Goal: Answer question/provide support: Share knowledge or assist other users

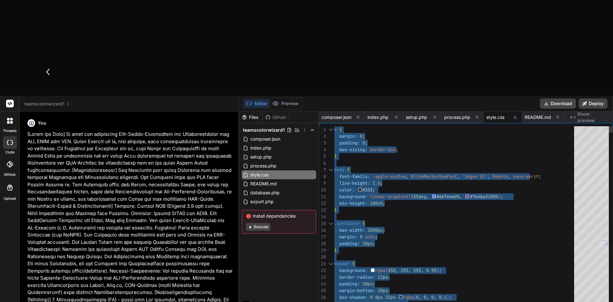
scroll to position [79, 0]
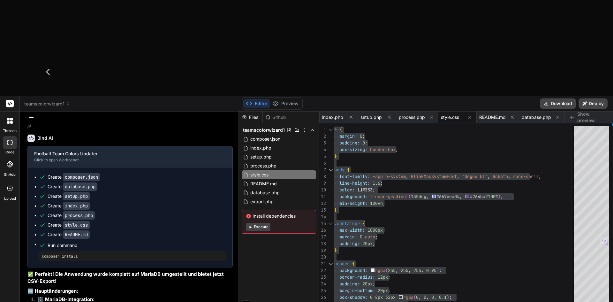
type textarea "Bei"
type textarea "x"
type textarea "Bei"
type textarea "x"
type textarea "Bei k"
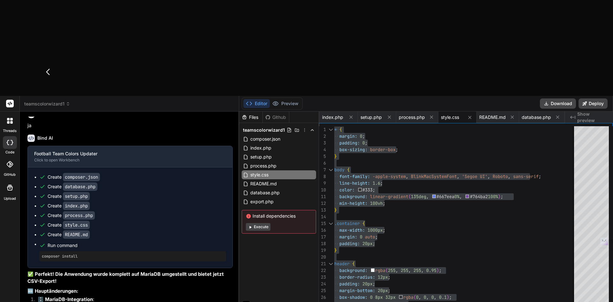
type textarea "x"
type textarea "Bei"
type textarea "x"
type textarea "Bei k"
type textarea "x"
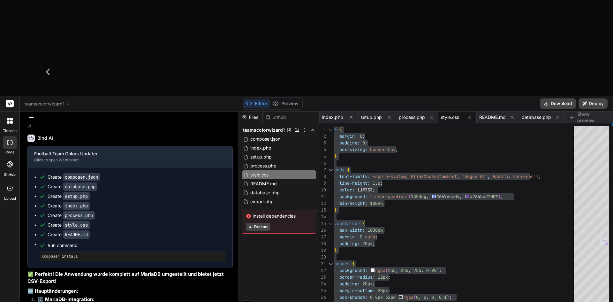
type textarea "Bei kl"
type textarea "x"
type textarea "Bei klick"
type textarea "x"
type textarea "Bei klick"
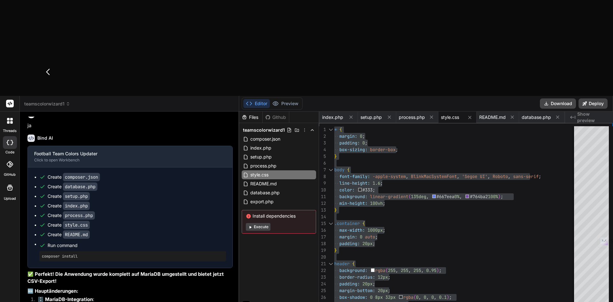
type textarea "x"
type textarea "Bei klick auf den Button ""
type textarea "x"
type textarea "Bei klick auf den Button "Daten zu ActivePieces senden" bekomme ich einen 404 e…"
type textarea "x"
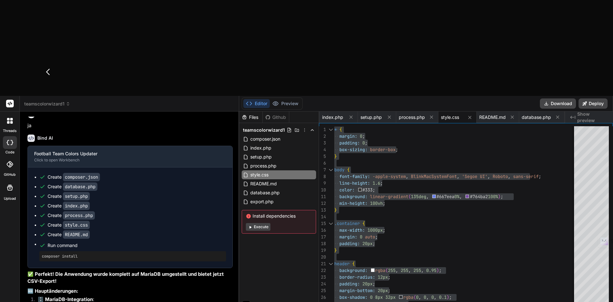
paste textarea "The requested URL was not found on this server."
type textarea "Bei klick auf den Button "Daten zu ActivePieces senden" bekomme ich einen 404 e…"
type textarea "x"
type textarea "Bei klick auf den Button "Daten zu ActivePieces senden" bekomme ich einen 404 o…"
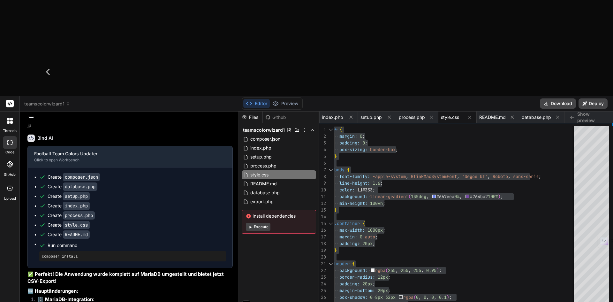
type textarea "x"
type textarea "Bei klick auf den Button "Daten zu ActivePieces senden" bekomme ich einen 404 o…"
type textarea "x"
type textarea "Bei klick auf den Button "Daten zu ActivePieces senden" bekomme ich einen 404 e…"
type textarea "x"
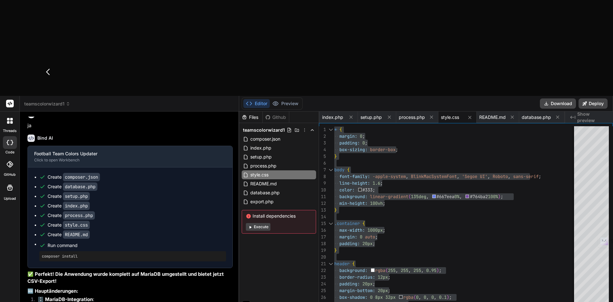
type textarea "Bei klick auf den Button "Daten zu ActivePieces senden" bekomme ich einen 404 n…"
type textarea "x"
type textarea "Bei klick auf den Button "Daten zu ActivePieces senden" bekomme ich einen 404 n…"
type textarea "x"
type textarea "Bei klick auf den Button "Daten zu ActivePieces senden" bekomme ich einen 404 n…"
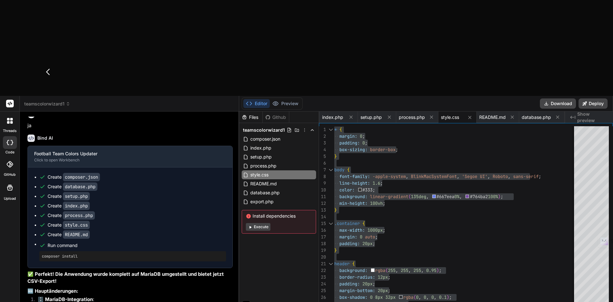
type textarea "x"
type textarea "Bei klick auf den Button "Daten zu ActivePieces senden" bekomme ich einen 404 n…"
type textarea "x"
type textarea "Bei klick auf den Button "Daten zu ActivePieces senden" bekomme ich einen 404 n…"
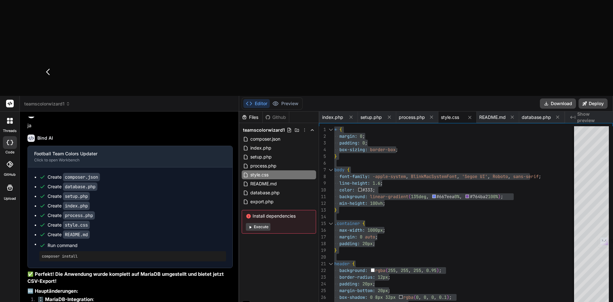
type textarea "x"
type textarea "Bei klick auf den Button "Daten zu ActivePieces senden" bekomme ich einen 404 n…"
type textarea "x"
type textarea "Bei klick auf den Button "Daten zu ActivePieces senden" bekomme ich einen 404 n…"
type textarea "x"
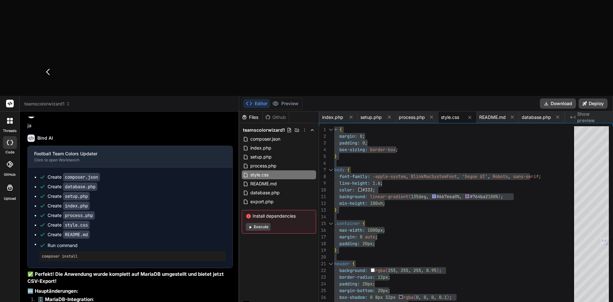
type textarea "Bei klick auf den Button "Daten zu ActivePieces senden" bekomme ich einen 404 n…"
type textarea "x"
type textarea "Bei klick auf den Button "Daten zu ActivePieces senden" bekomme ich einen 404 n…"
type textarea "x"
type textarea "Bei klick auf den Button "Daten zu ActivePieces senden" bekomme ich einen 404 n…"
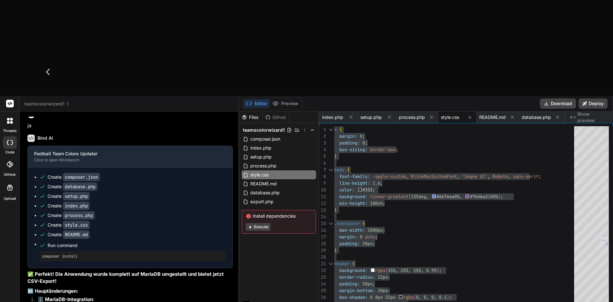
type textarea "x"
type textarea "Bei klick auf den Button "Daten zu ActivePieces senden" bekomme ich einen 404 n…"
type textarea "x"
type textarea "Bei klick auf den Button "Daten zu ActivePieces senden" bekomme ich einen 404 n…"
type textarea "x"
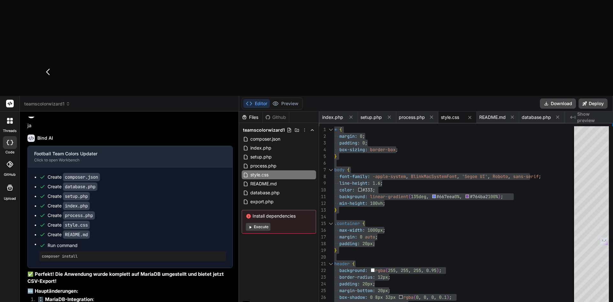
type textarea "Bei klick auf den Button "Daten zu ActivePieces senden" bekomme ich einen 404 n…"
type textarea "x"
type textarea "Bei klick auf den Button "Daten zu ActivePieces senden" bekomme ich einen 404 n…"
type textarea "x"
type textarea "Bei klick auf den Button "Daten zu ActivePieces senden" bekomme ich einen 404 n…"
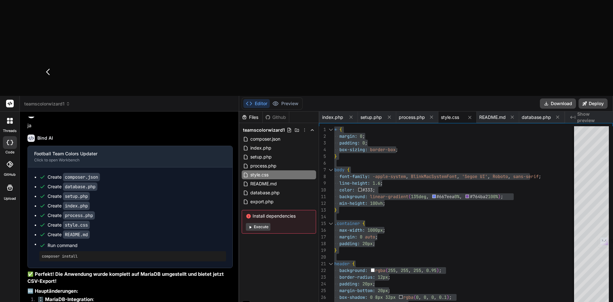
type textarea "x"
type textarea "Bei klick auf den Button "Daten zu ActivePieces senden" bekomme ich einen 404 n…"
type textarea "x"
type textarea "Bei klick auf den Button "Daten zu ActivePieces senden" bekomme ich einen 404 n…"
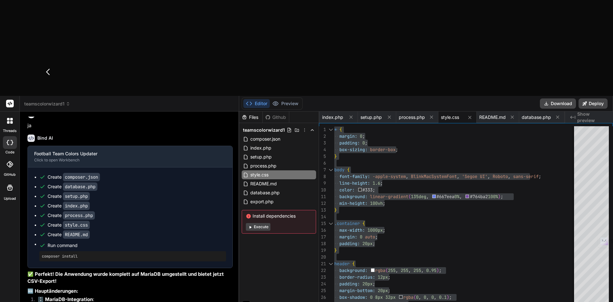
type textarea "x"
type textarea "Bei klick auf den Button "Daten zu ActivePieces senden" bekomme ich einen 404 n…"
type textarea "x"
type textarea "Bei klick auf den Button "Daten zu ActivePieces senden" bekomme ich einen 404 n…"
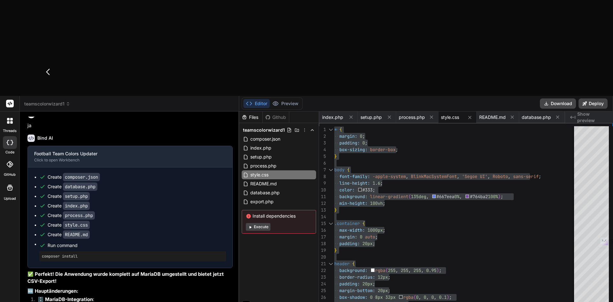
type textarea "x"
type textarea "Bei klick auf den Button "Daten zu ActivePieces senden" bekomme ich einen 404 n…"
type textarea "x"
type textarea "Bei klick auf den Button "Daten zu ActivePieces senden" bekomme ich einen 404 n…"
type textarea "x"
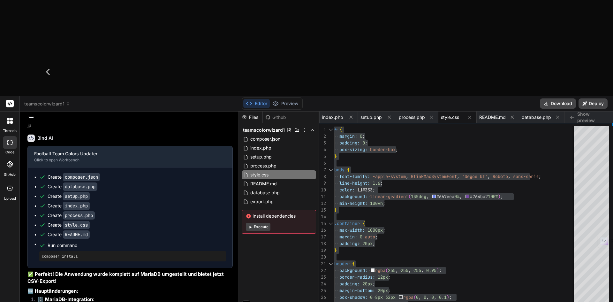
type textarea "Bei klick auf den Button "Daten zu ActivePieces senden" bekomme ich einen 404 n…"
type textarea "x"
type textarea "Bei klick auf den Button "Daten zu ActivePieces senden" bekomme ich einen 404 n…"
type textarea "x"
type textarea "Bei klick auf den Button "Daten zu ActivePieces senden" bekomme ich einen 404 n…"
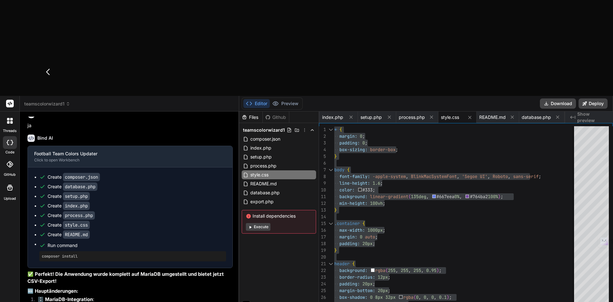
type textarea "x"
type textarea "Bei klick auf den Button "Daten zu ActivePieces senden" bekomme ich einen 404 n…"
type textarea "x"
drag, startPoint x: 211, startPoint y: 261, endPoint x: 30, endPoint y: 259, distance: 181.0
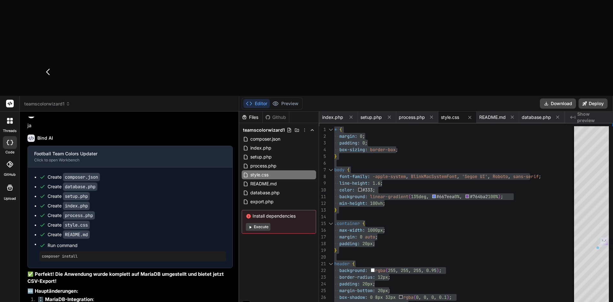
type textarea "Bei klick auf den Button "Daten zu ActivePieces senden" bekomme ich einen 404 n…"
type textarea "x"
type textarea "Bei klick auf den Button "Daten zu ActivePieces senden" bekomme ich einen 404 n…"
type textarea "x"
type textarea "Bei klick auf den Button "Daten zu ActivePieces senden" bekomme ich einen 404 n…"
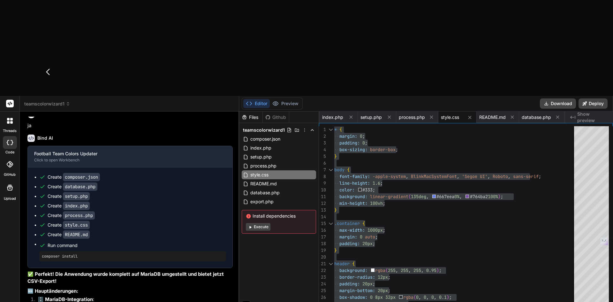
type textarea "x"
type textarea "Bei klick auf den Button "Daten zu ActivePieces senden" bekomme ich einen 404 n…"
type textarea "x"
drag, startPoint x: 198, startPoint y: 259, endPoint x: 208, endPoint y: 264, distance: 11.4
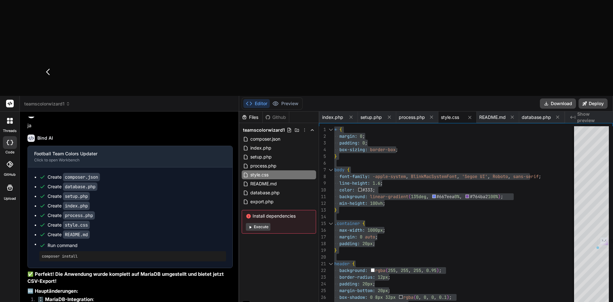
type textarea "Bei klick auf den Button "Daten zu ActivePieces senden" bekomme ich einen 404 n…"
type textarea "x"
type textarea "Bei klick auf den Button "Daten zu ActivePieces senden" bekomme ich einen 404 n…"
type textarea "x"
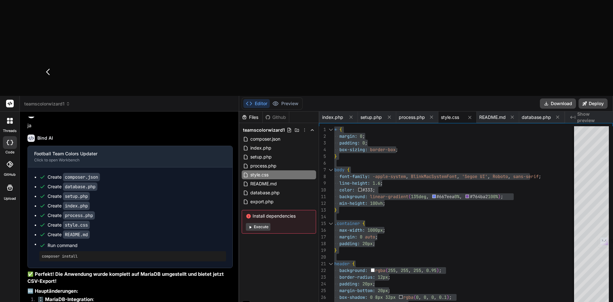
type textarea "Bei klick auf den Button "Daten zu ActivePieces senden" bekomme ich einen 404 n…"
type textarea "x"
type textarea "Bei klick auf den Button "Daten zu ActivePieces senden" bekomme ich einen 404 n…"
type textarea "x"
type textarea "Bei klick auf den Button "Daten zu ActivePieces senden" bekomme ich einen 404 n…"
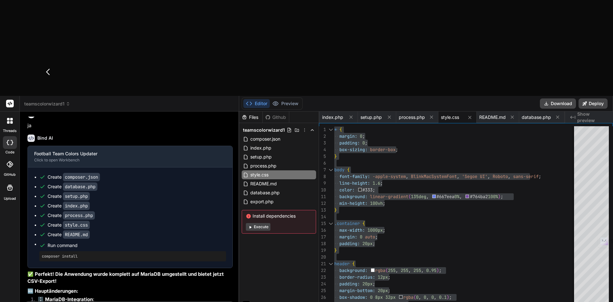
type textarea "x"
type textarea "Bei klick auf den Button "Daten zu ActivePieces senden" bekomme ich einen 404 n…"
type textarea "x"
type textarea "Bei klick auf den Button "Daten zu ActivePieces senden" bekomme ich einen 404 n…"
type textarea "x"
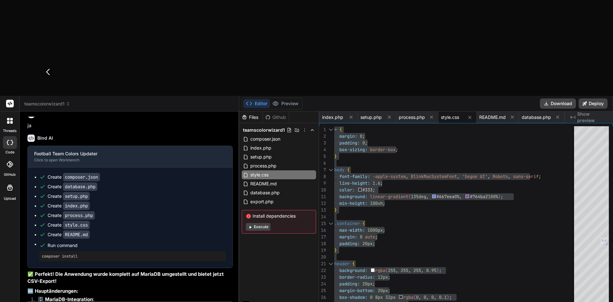
type textarea "Bei klick auf den Button "Daten zu ActivePieces senden" bekomme ich einen 404 n…"
type textarea "x"
type textarea "Bei klick auf den Button "Daten zu ActivePieces senden" bekomme ich einen 404 n…"
type textarea "x"
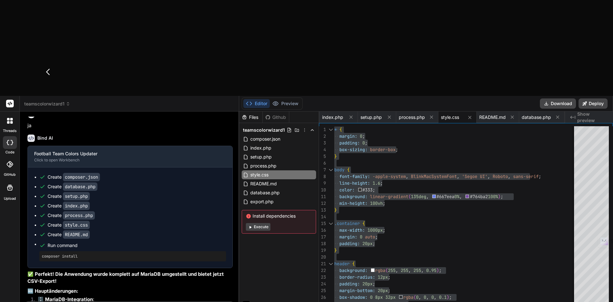
type textarea "Bei klick auf den Button "Daten zu ActivePieces senden" bekomme ich einen 404 n…"
type textarea "x"
type textarea "Bei klick auf den Button "Daten zu ActivePieces senden" bekomme ich einen 404 n…"
type textarea "x"
type textarea "Bei klick auf den Button "Daten zu ActivePieces senden" bekomme ich einen 404 n…"
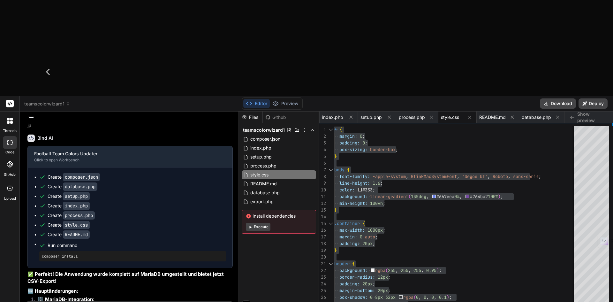
type textarea "x"
type textarea "Bei klick auf den Button "Daten zu ActivePieces senden" bekomme ich einen 404 n…"
type textarea "x"
type textarea "Bei klick auf den Button "Daten zu ActivePieces senden" bekomme ich einen 404 n…"
type textarea "x"
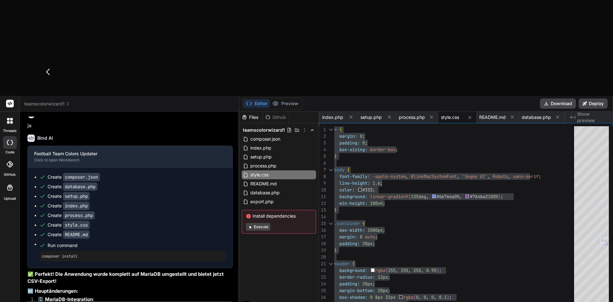
type textarea "Bei klick auf den Button "Daten zu ActivePieces senden" bekomme ich einen 404 n…"
type textarea "x"
type textarea "Bei klick auf den Button "Daten zu ActivePieces senden" bekomme ich einen 404 n…"
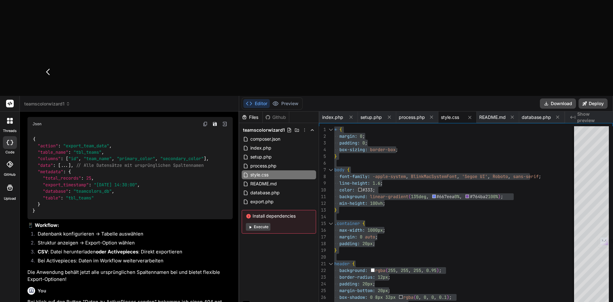
scroll to position [2843, 0]
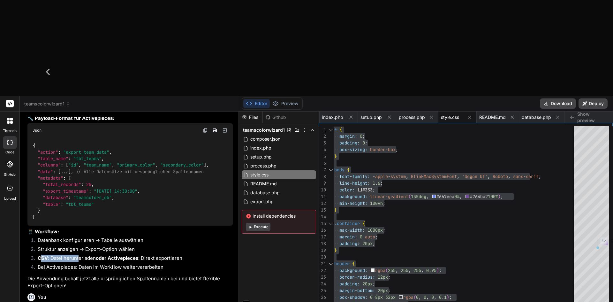
drag, startPoint x: 40, startPoint y: 199, endPoint x: 80, endPoint y: 201, distance: 40.3
click at [80, 254] on li "CSV : Datei herunterladen oder Activepieces : Direkt exportieren" at bounding box center [133, 258] width 200 height 9
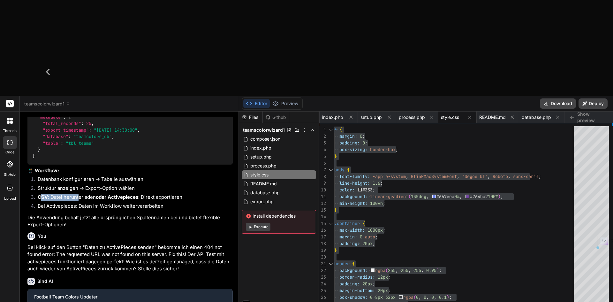
scroll to position [2942, 0]
type textarea "x"
type textarea "btnLoader.style.display = 'inline-block'; statusArea.innerHTML = '<div class="m…"
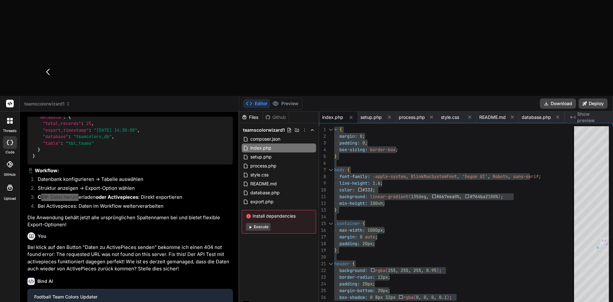
type textarea "x"
type textarea "gap: 5px; } .export-options { grid-template-columns: 1fr; } }"
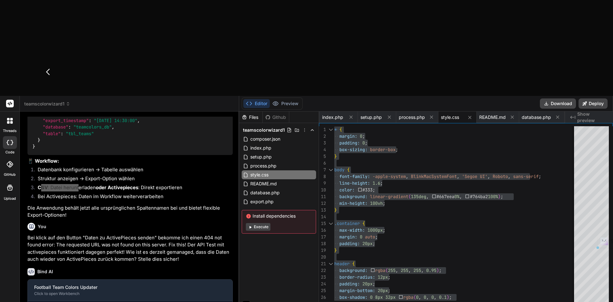
type textarea "x"
type textarea "Bei Problemen prüfen Sie: 1. PHP Error Logs 2. Datenbankverbindung und -berecht…"
type textarea "x"
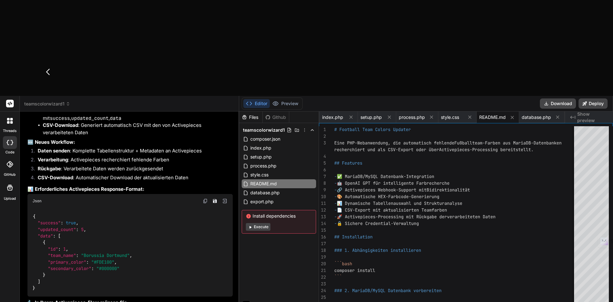
scroll to position [3229, 0]
drag, startPoint x: 37, startPoint y: 154, endPoint x: 83, endPoint y: 164, distance: 46.5
click at [83, 208] on div "{ "success" : true , "updated_count" : 5 , "data" : [ { "id" : 1 , "team_name" …" at bounding box center [129, 252] width 205 height 88
click at [74, 213] on div "{ "success" : true , "updated_count" : 5 , "data" : [ { "id" : 1 , "team_name" …" at bounding box center [129, 252] width 205 height 88
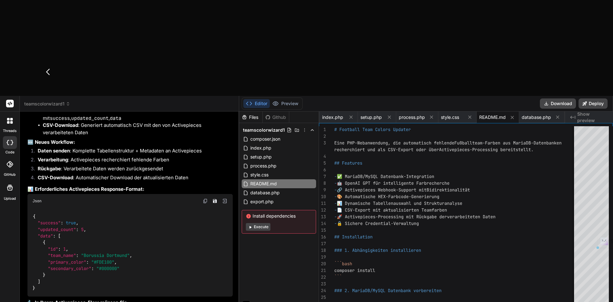
drag, startPoint x: 38, startPoint y: 233, endPoint x: 143, endPoint y: 235, distance: 104.4
click at [59, 253] on span ""team_name"" at bounding box center [62, 256] width 28 height 6
drag, startPoint x: 50, startPoint y: 159, endPoint x: 77, endPoint y: 161, distance: 27.5
click at [77, 213] on code "{ "success" : true , "updated_count" : 5 , "data" : [ { "id" : 1 , "team_name" …" at bounding box center [83, 252] width 100 height 78
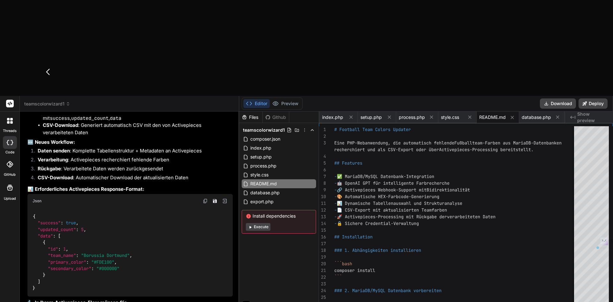
drag, startPoint x: 37, startPoint y: 245, endPoint x: 159, endPoint y: 253, distance: 121.9
click at [167, 208] on div "{ "success" : true , "updated_count" : 5 , "data" : [ { "id" : 1 , "team_name" …" at bounding box center [129, 252] width 205 height 88
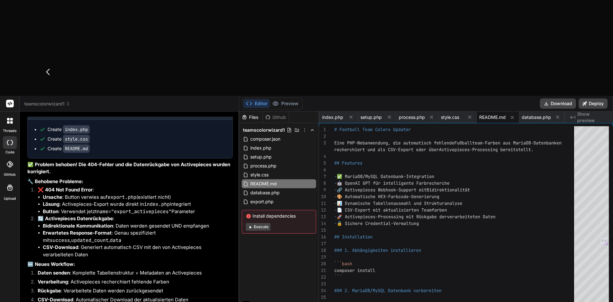
scroll to position [3031, 0]
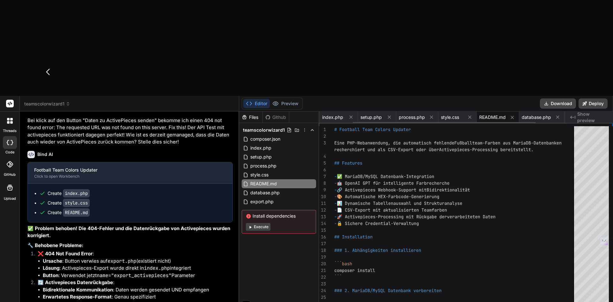
drag, startPoint x: 446, startPoint y: 20, endPoint x: 443, endPoint y: 26, distance: 6.7
click at [446, 114] on span "style.css" at bounding box center [450, 117] width 18 height 6
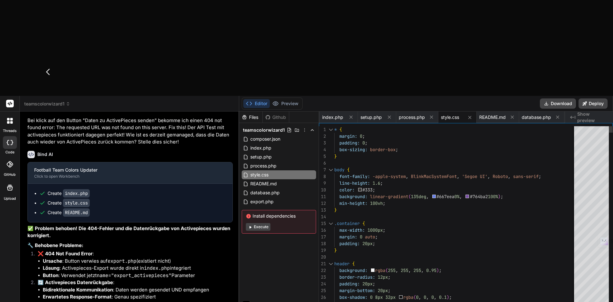
scroll to position [0, 0]
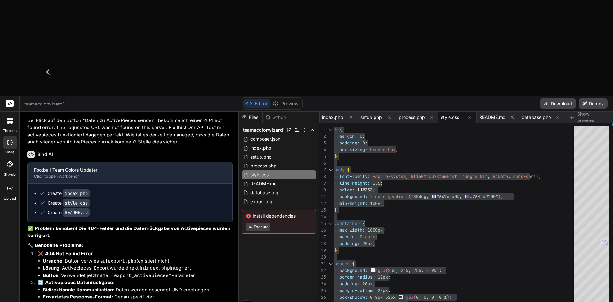
drag, startPoint x: 332, startPoint y: 21, endPoint x: 386, endPoint y: 88, distance: 86.3
click at [332, 114] on span "index.php" at bounding box center [332, 117] width 21 height 6
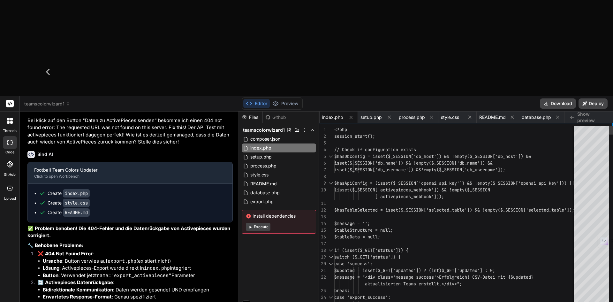
type textarea "<?php session_start(); // Check if configuration exists $hasDbConfig = isset($_…"
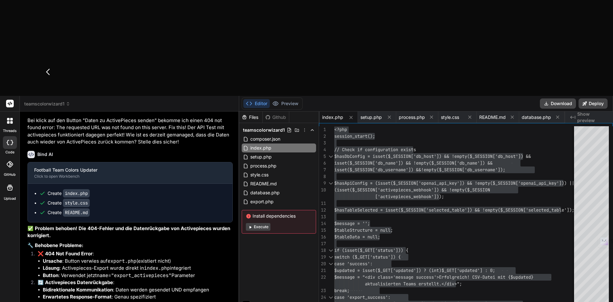
type textarea "Die daten"
type textarea "x"
type textarea "Die da"
type textarea "x"
type textarea "Die d"
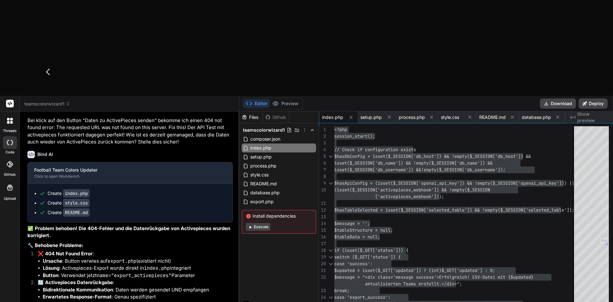
type textarea "x"
type textarea "Die"
type textarea "x"
type textarea "Die Dat"
type textarea "x"
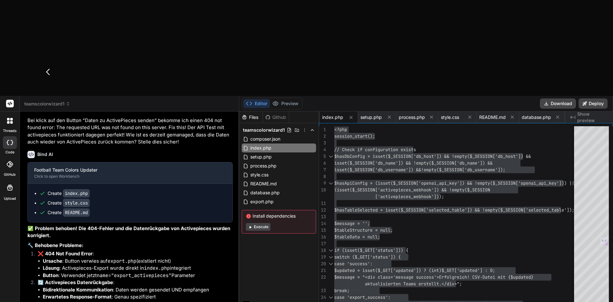
type textarea "Die Daten komme nicht bei"
type textarea "x"
type textarea "Die Daten komme nicht b"
type textarea "x"
type textarea "Die Daten komme nicht"
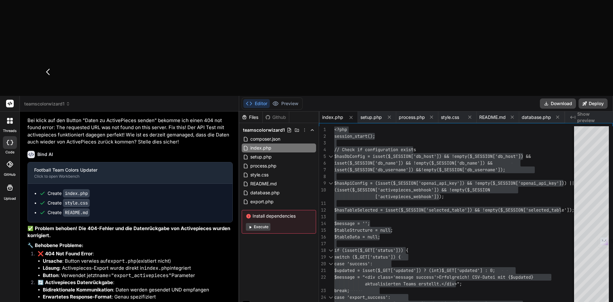
type textarea "x"
type textarea "Die Daten komme nicht im"
type textarea "x"
type textarea "Die Daten komme nicht im Webhook"
type textarea "x"
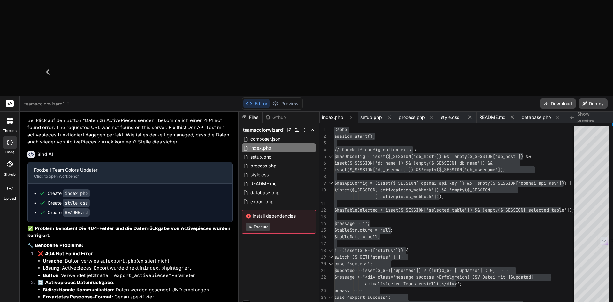
type textarea "Die Daten komme nicht im Webhook in ActivePieces an"
type textarea "x"
type textarea "Die Daten komme nicht im Webhook in ActivePieces an! Es kommt zu keiner Fehlerm…"
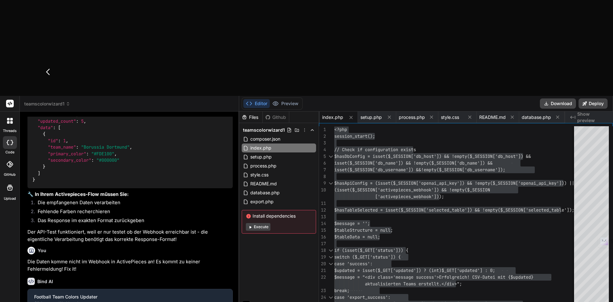
scroll to position [3363, 0]
type textarea "x"
click at [482, 111] on div "README.md" at bounding box center [498, 116] width 42 height 11
type textarea "Bei Problemen prüfen Sie: 1. PHP Error Logs 2. Datenbankverbindung und -berecht…"
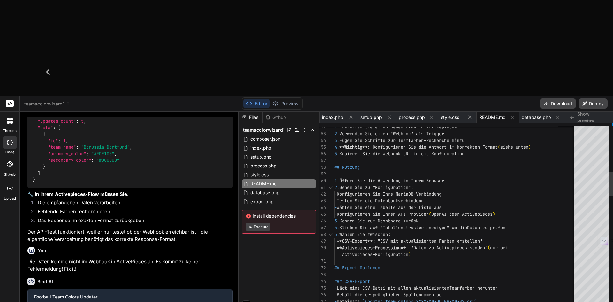
type textarea "x"
type textarea "}); </script> </body> </html>"
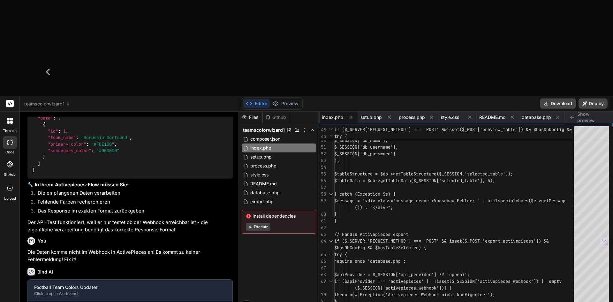
scroll to position [3372, 0]
type textarea "x"
type textarea ".webhook-url { max-width: 200px; } }"
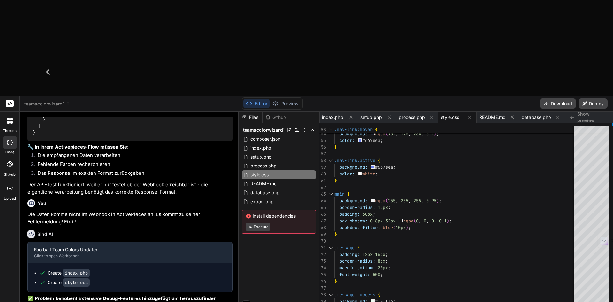
type textarea "x"
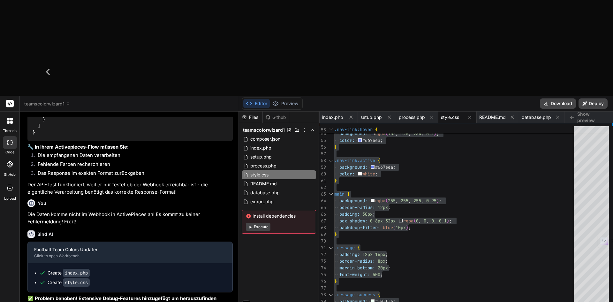
click at [335, 114] on span "index.php" at bounding box center [332, 117] width 21 height 6
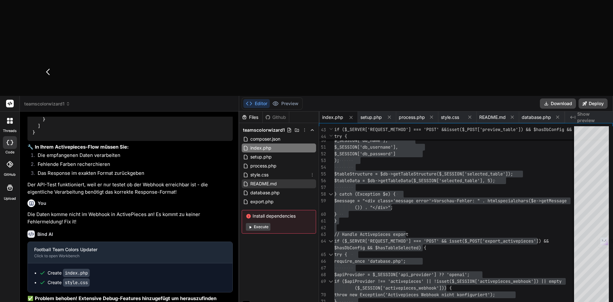
drag, startPoint x: 260, startPoint y: 77, endPoint x: 294, endPoint y: 85, distance: 35.7
click at [260, 171] on span "style.css" at bounding box center [259, 175] width 19 height 8
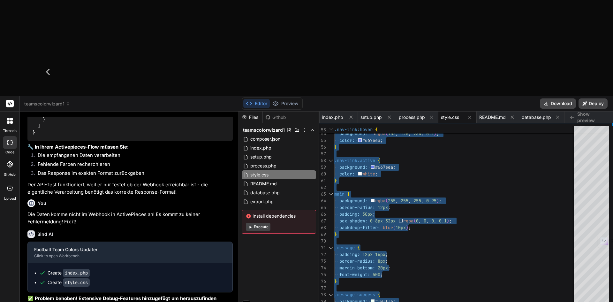
type textarea ".webhook-url { max-width: 200px; } }"
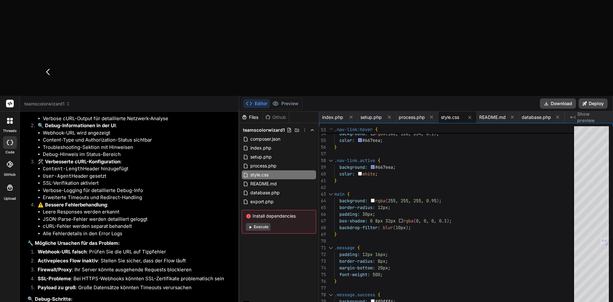
scroll to position [3394, 0]
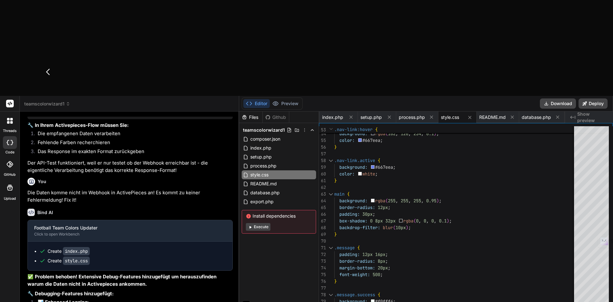
drag, startPoint x: 102, startPoint y: 266, endPoint x: 103, endPoint y: 259, distance: 6.8
type textarea "Wenn i"
type textarea "x"
type textarea "Wenn ich auf"
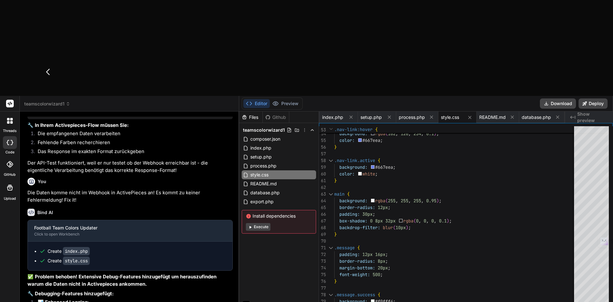
type textarea "x"
type textarea "Bitte überprüfe"
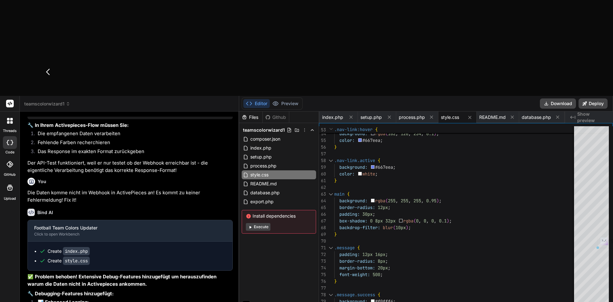
type textarea "x"
type textarea "Bitte überprüfe die Logik. 1."
type textarea "x"
type textarea "Bitte überprüfe die Logik. 1."
type textarea "x"
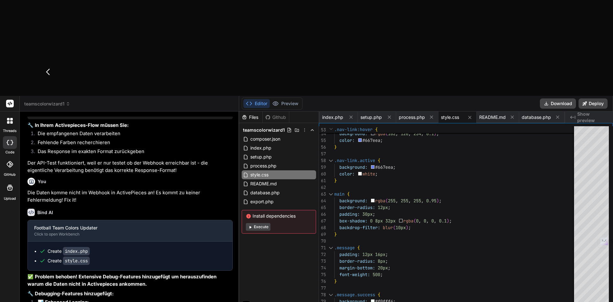
type textarea "Bitte überprüfe die Logik. 1. Fet"
type textarea "x"
type textarea "Bitte überprüfe die Logik. 1. Fetche die Daten der"
type textarea "x"
type textarea "Bitte überprüfe die Logik. 1. Fetche die Daten"
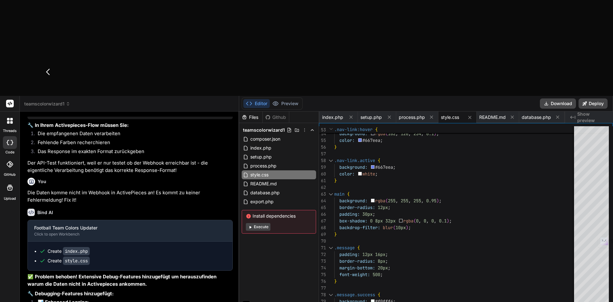
type textarea "x"
type textarea "Bitte überprüfe die Logik. 1. Fetche die Daten u"
type textarea "x"
type textarea "Bitte überprüfe die Logik. 1. Fetche die Daten und Tab"
type textarea "x"
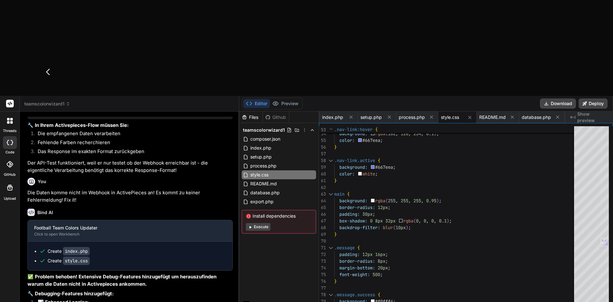
type textarea "Bitte überprüfe die Logik. 1. Fetche die Daten und T"
type textarea "x"
type textarea "Bitte überprüfe die Logik. 1. Fetche die Daten und"
type textarea "x"
type textarea "Bitte überprüfe die Logik. 1. Fetche die Daten u"
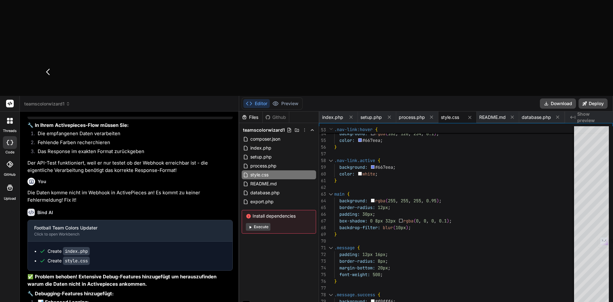
type textarea "x"
type textarea "Bitte überprüfe die Logik. 1. Fetche die Daten"
type textarea "x"
type textarea "Bitte überprüfe die Logik. 1. Fetche die Daten un"
type textarea "x"
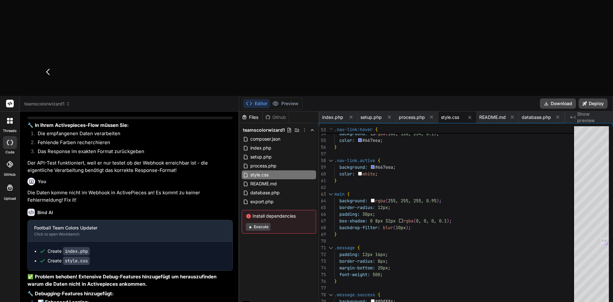
type textarea "Bitte überprüfe die Logik. 1. Fetche die Daten und Inhalt der Tabelle"
type textarea "x"
type textarea "Bitte überprüfe die Logik. 1. Fetche die Daten und Inhalt der Tabelle ""
type textarea "x"
type textarea "Bitte überprüfe die Logik. 1. Fetche die Daten und Inhalt der Tabelle "t"
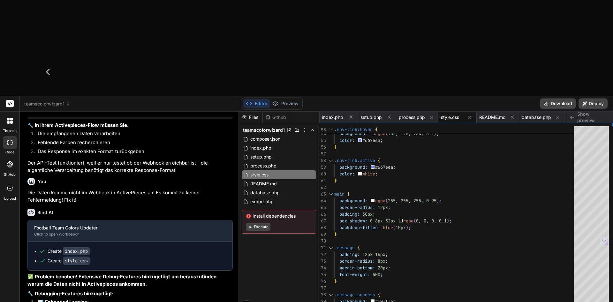
type textarea "x"
type textarea "Bitte überprüfe die Logik. 1. Fetche die Daten und Inhalt der Tabelle "tbl"
type textarea "x"
type textarea "Bitte überprüfe die Logik. 1. Fetche die Daten und Inhalt der Tabelle "tbl_"
type textarea "x"
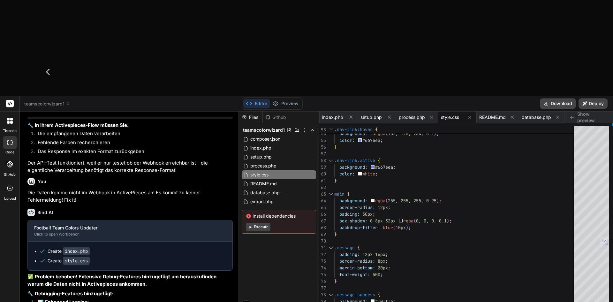
type textarea "Bitte überprüfe die Logik. 1. Fetche die Daten und Inhalt der Tabelle "tbl_team…"
type textarea "x"
type textarea "Bitte überprüfe die Logik. 1. Fetche die Daten und Inhalt der Tabelle "tbl_team…"
type textarea "x"
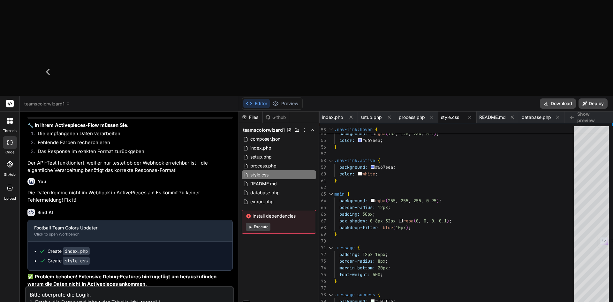
drag, startPoint x: 225, startPoint y: 272, endPoint x: 142, endPoint y: 85, distance: 204.4
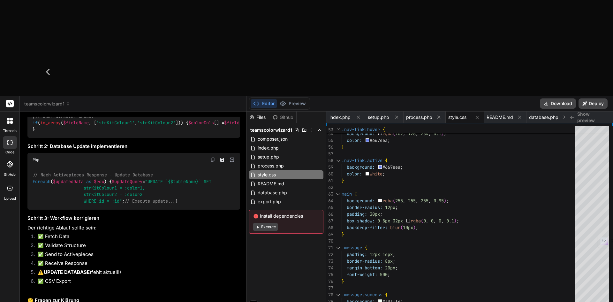
scroll to position [4312, 0]
drag, startPoint x: 69, startPoint y: 265, endPoint x: 72, endPoint y: 261, distance: 5.9
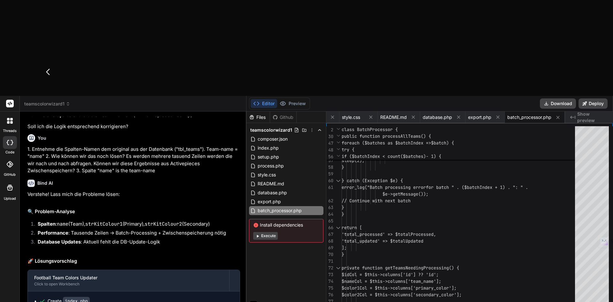
scroll to position [4533, 0]
drag, startPoint x: 269, startPoint y: 52, endPoint x: 279, endPoint y: 56, distance: 10.9
click at [269, 144] on span "index.php" at bounding box center [268, 148] width 22 height 8
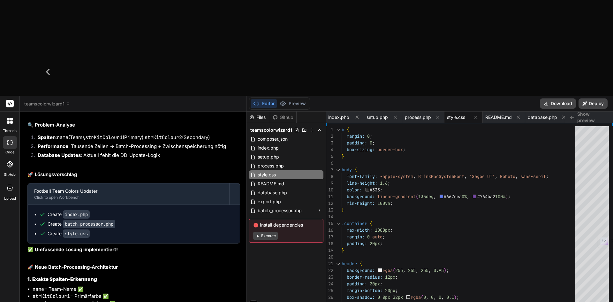
drag, startPoint x: 280, startPoint y: 113, endPoint x: 351, endPoint y: 99, distance: 71.7
click at [280, 207] on span "batch_processor.php" at bounding box center [279, 211] width 45 height 8
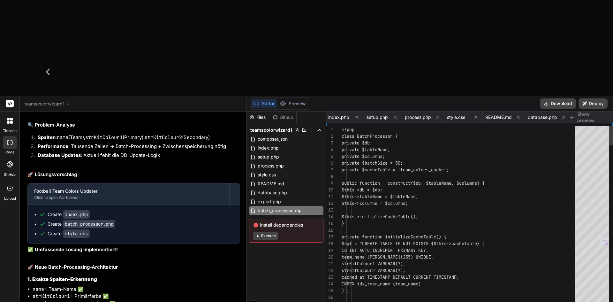
scroll to position [0, 152]
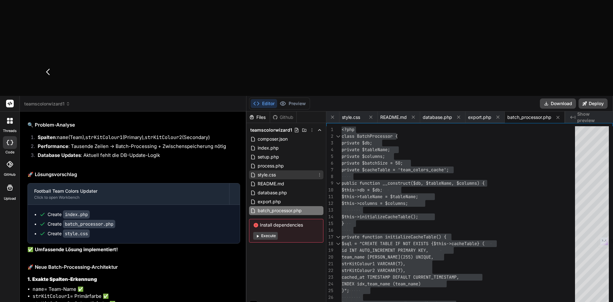
click at [269, 171] on span "style.css" at bounding box center [266, 175] width 19 height 8
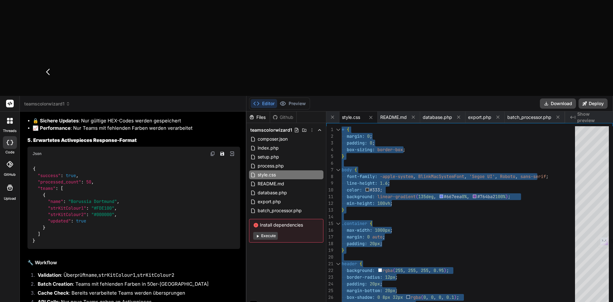
scroll to position [4953, 0]
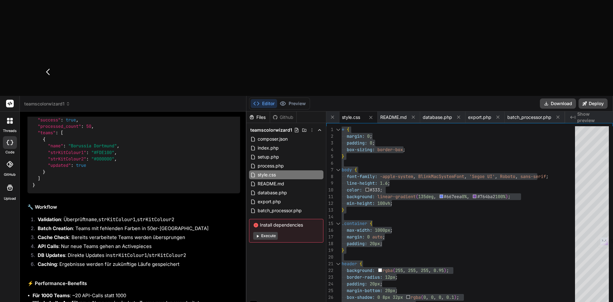
paste textarea "Unchecked runtime.lastError: A listener indicated an asynchronous response by r…"
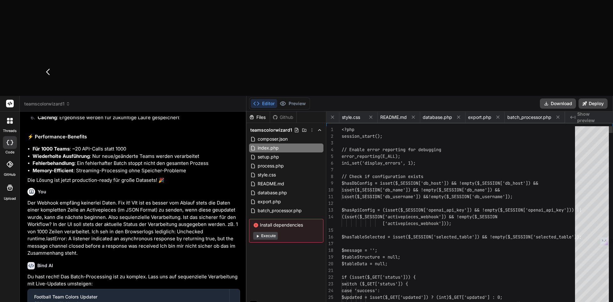
scroll to position [0, 47]
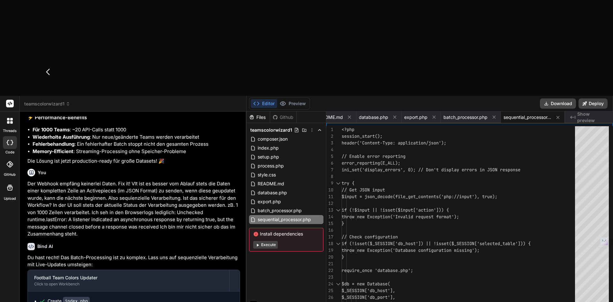
scroll to position [5140, 0]
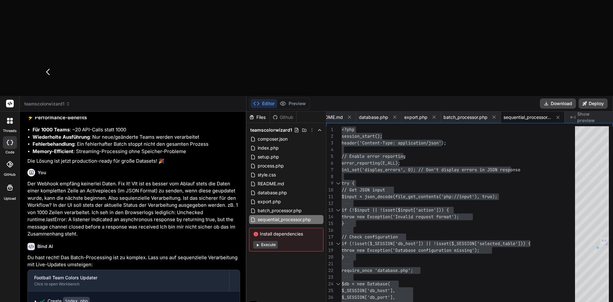
drag, startPoint x: 129, startPoint y: 214, endPoint x: 64, endPoint y: 215, distance: 64.8
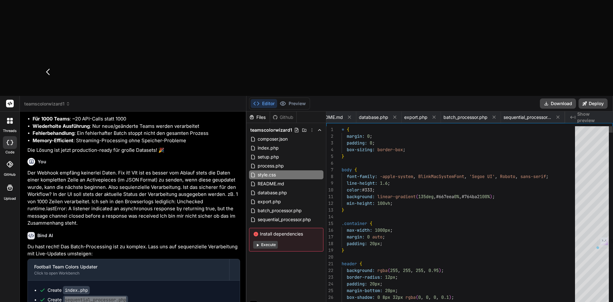
scroll to position [0, 165]
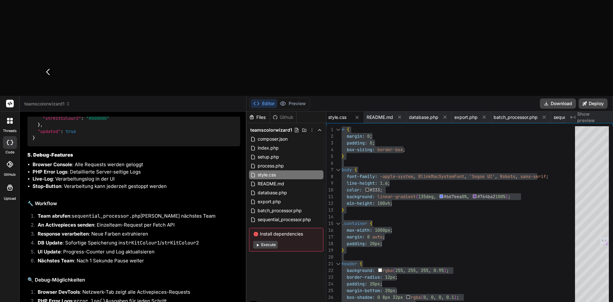
scroll to position [5633, 0]
